Goal: Task Accomplishment & Management: Use online tool/utility

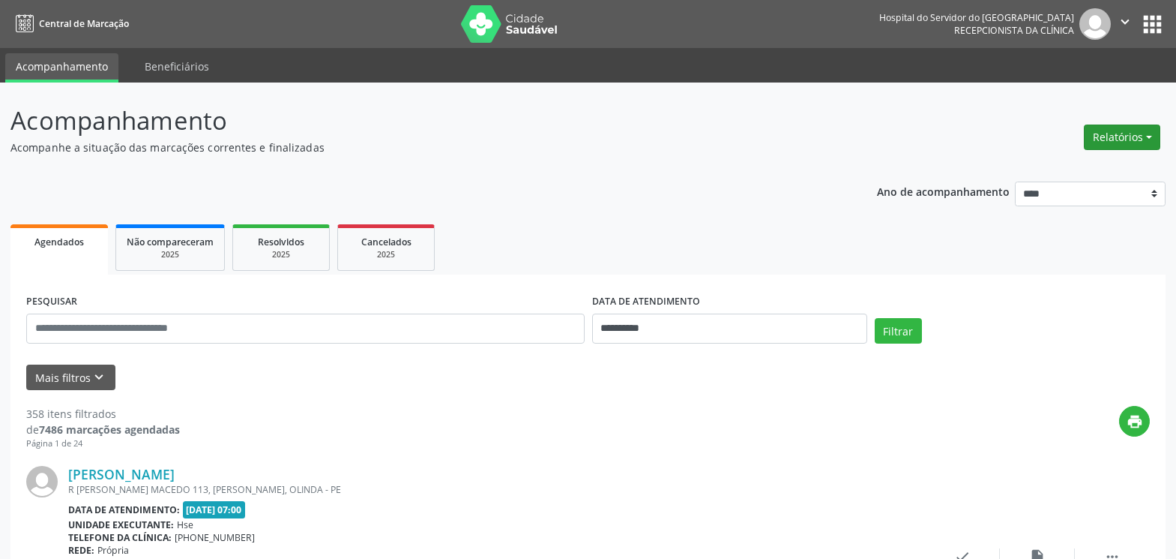
click at [1113, 139] on button "Relatórios" at bounding box center [1122, 136] width 76 height 25
click at [1029, 166] on link "Agendamentos" at bounding box center [1080, 169] width 161 height 21
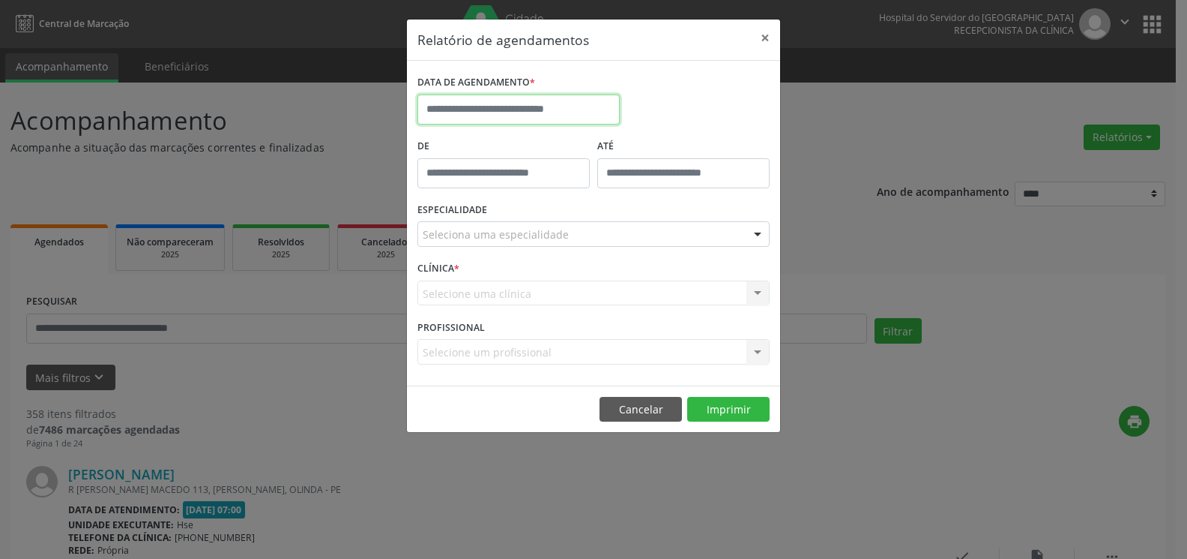
click at [550, 116] on input "text" at bounding box center [519, 109] width 202 height 30
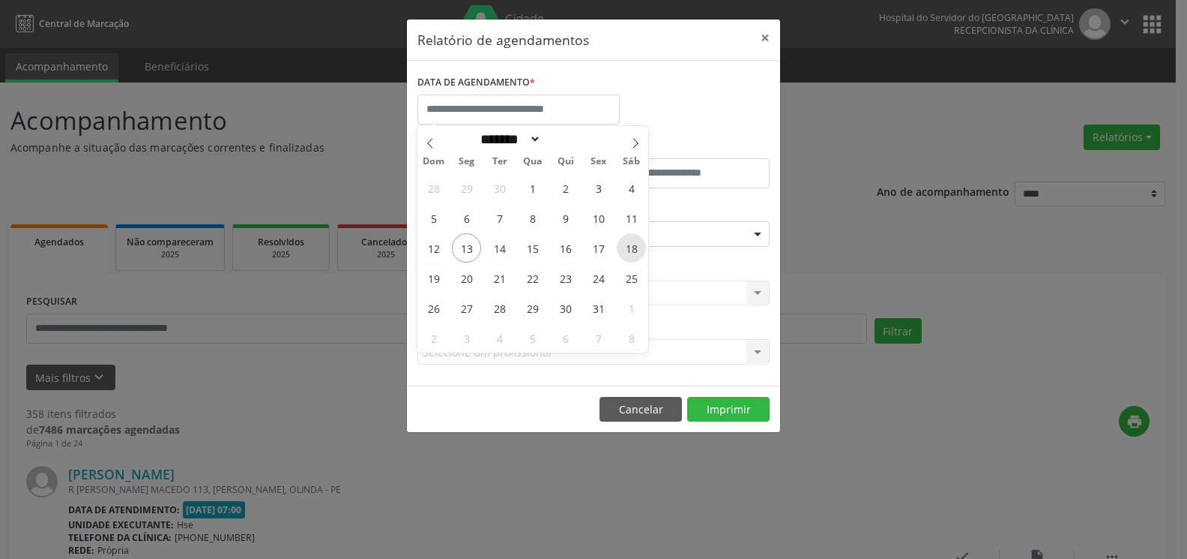
click at [636, 250] on span "18" at bounding box center [631, 247] width 29 height 29
type input "**********"
click at [636, 250] on span "18" at bounding box center [631, 247] width 29 height 29
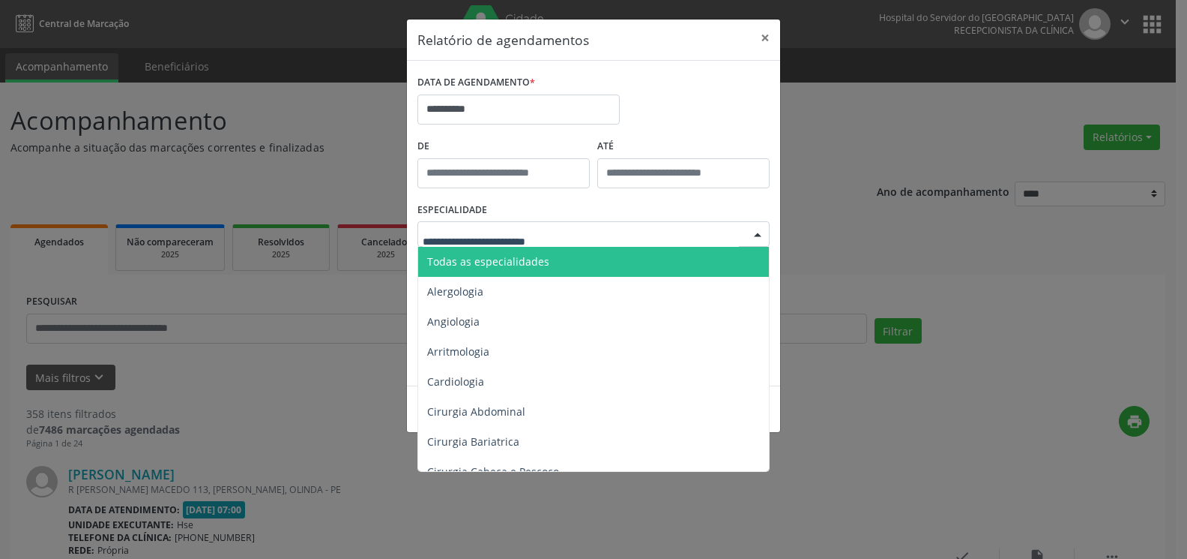
click at [595, 236] on div at bounding box center [594, 233] width 352 height 25
click at [591, 261] on span "Todas as especialidades" at bounding box center [594, 262] width 353 height 30
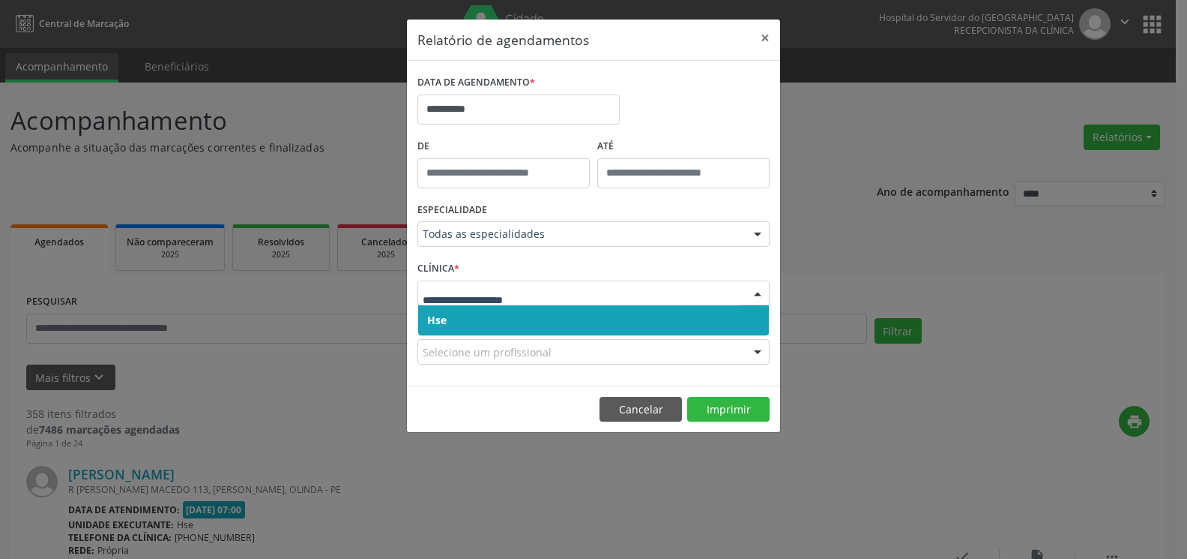
click at [592, 317] on span "Hse" at bounding box center [593, 320] width 351 height 30
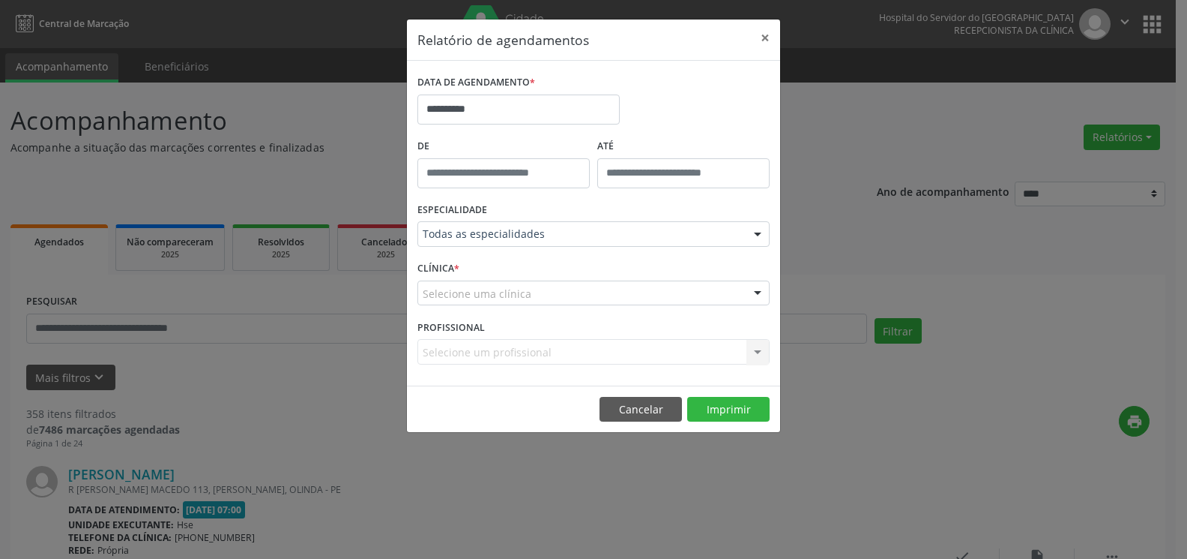
click at [584, 289] on div "Selecione uma clínica" at bounding box center [594, 292] width 352 height 25
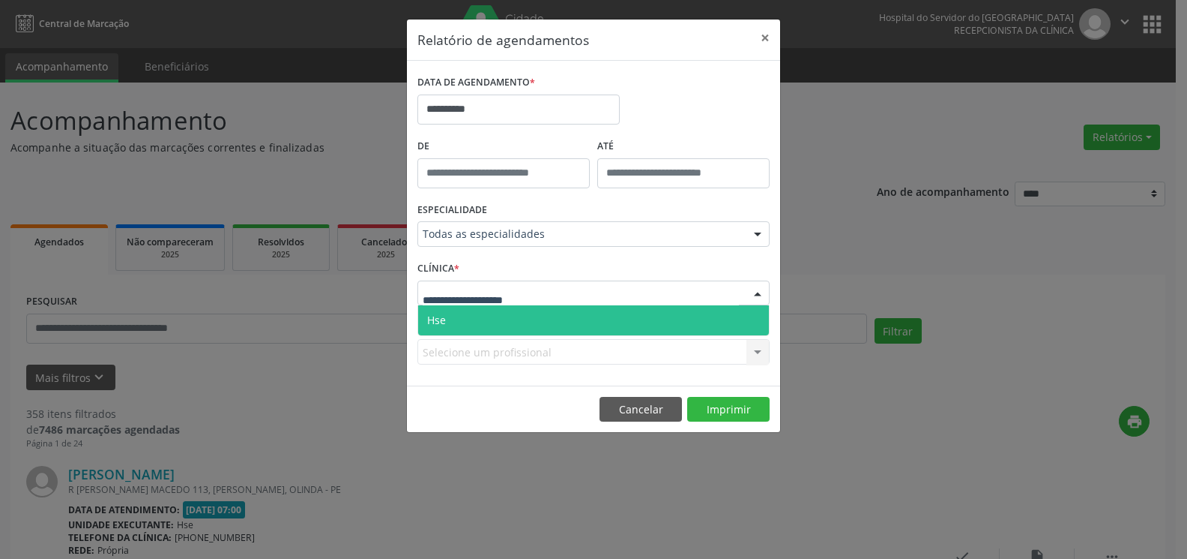
click at [582, 318] on span "Hse" at bounding box center [593, 320] width 351 height 30
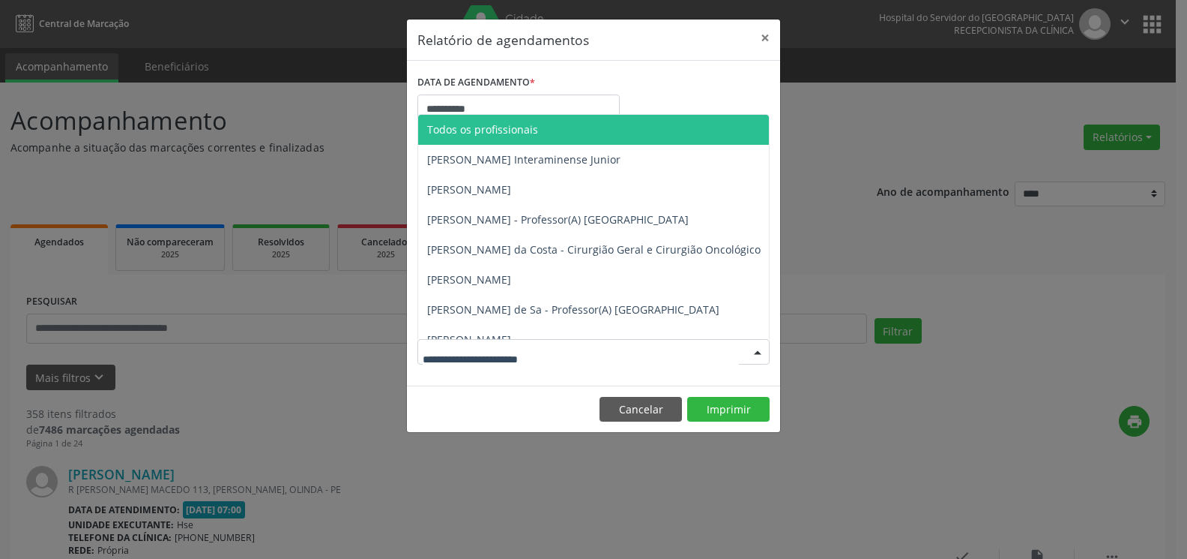
click at [588, 348] on div at bounding box center [594, 351] width 352 height 25
click at [525, 136] on span "Todos os profissionais" at bounding box center [482, 129] width 111 height 14
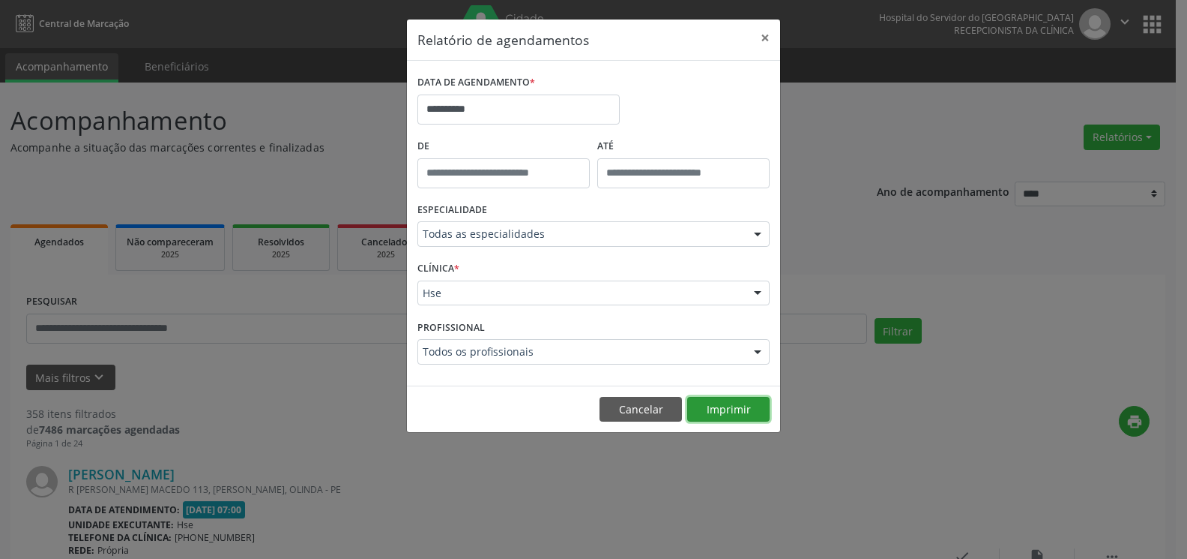
click at [725, 409] on button "Imprimir" at bounding box center [728, 409] width 82 height 25
click at [764, 32] on button "×" at bounding box center [765, 37] width 30 height 37
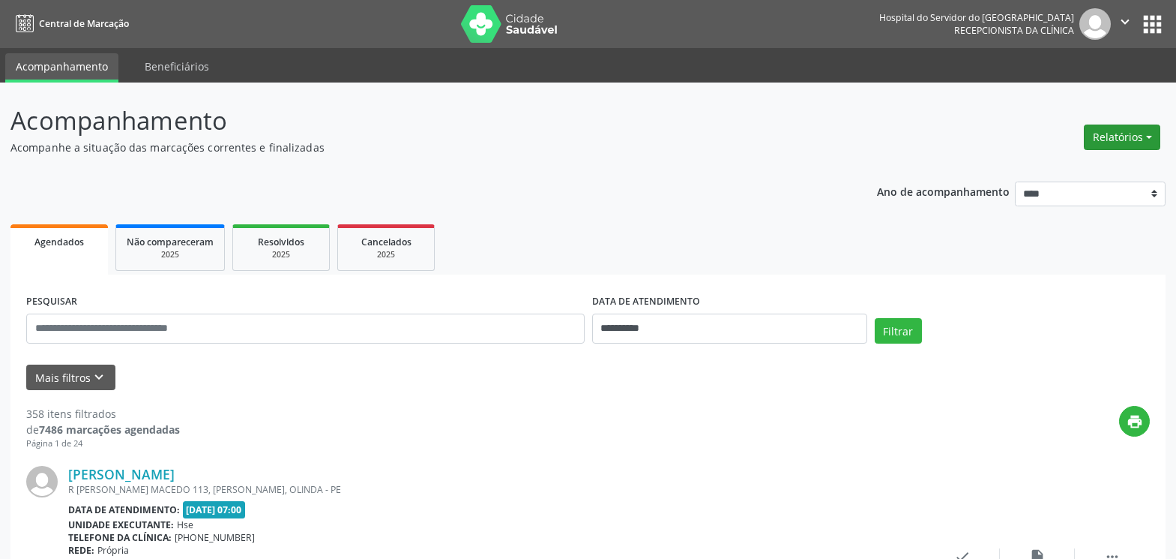
click at [1111, 130] on button "Relatórios" at bounding box center [1122, 136] width 76 height 25
click at [1019, 172] on link "Agendamentos" at bounding box center [1080, 169] width 161 height 21
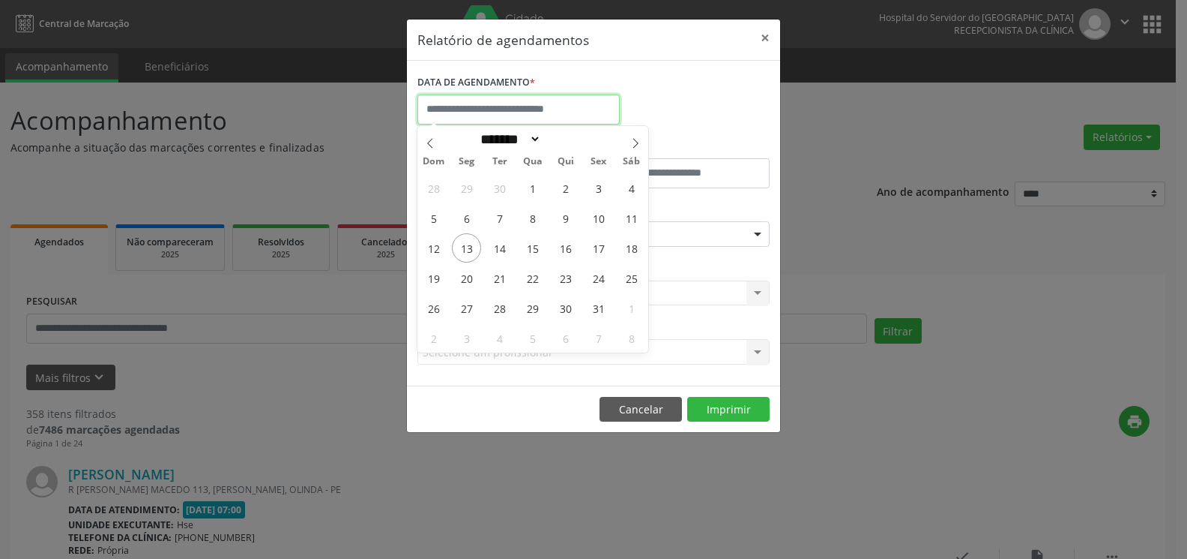
click at [470, 109] on input "text" at bounding box center [519, 109] width 202 height 30
click at [762, 40] on button "×" at bounding box center [765, 37] width 30 height 37
